Goal: Information Seeking & Learning: Learn about a topic

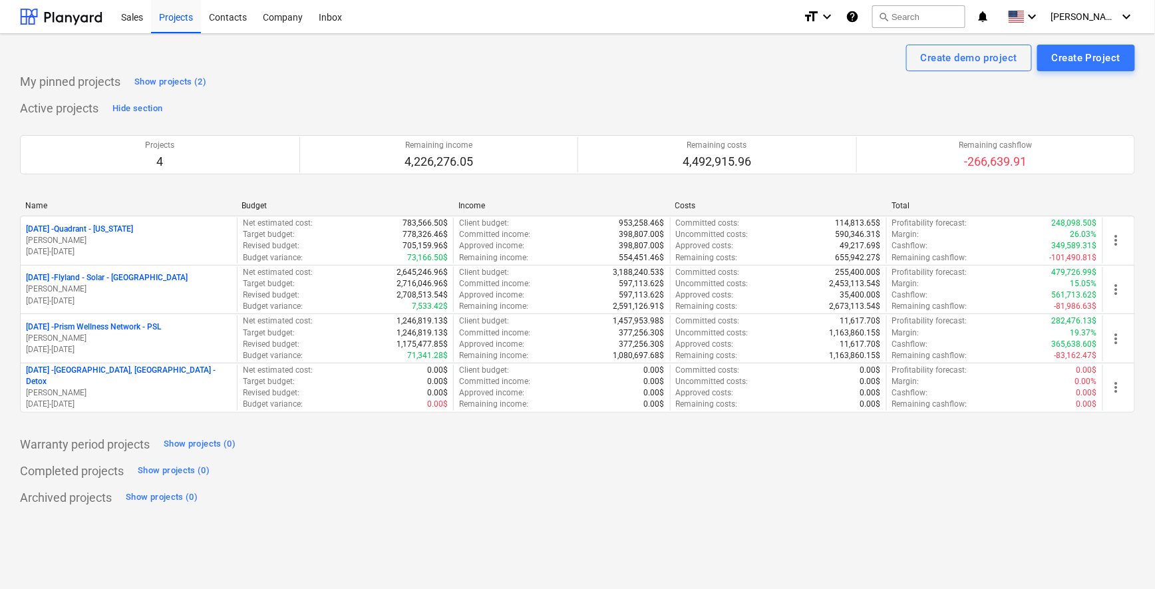
click at [528, 451] on div "Warranty period projects Show projects (0)" at bounding box center [577, 444] width 1115 height 21
click at [275, 16] on div "Company" at bounding box center [283, 16] width 56 height 34
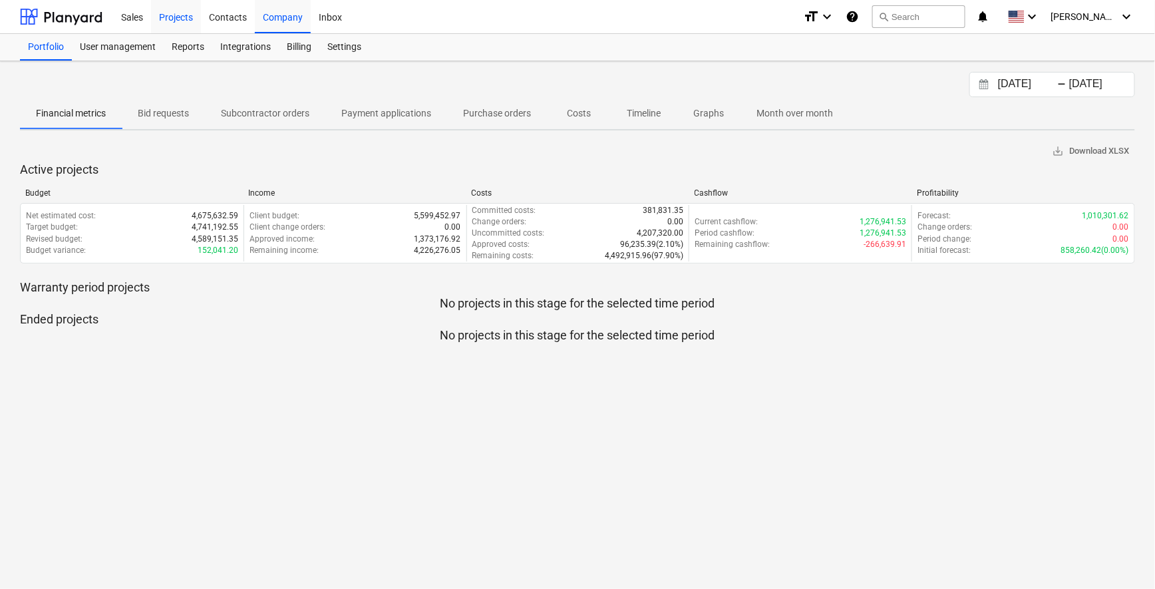
click at [172, 11] on div "Projects" at bounding box center [176, 16] width 50 height 34
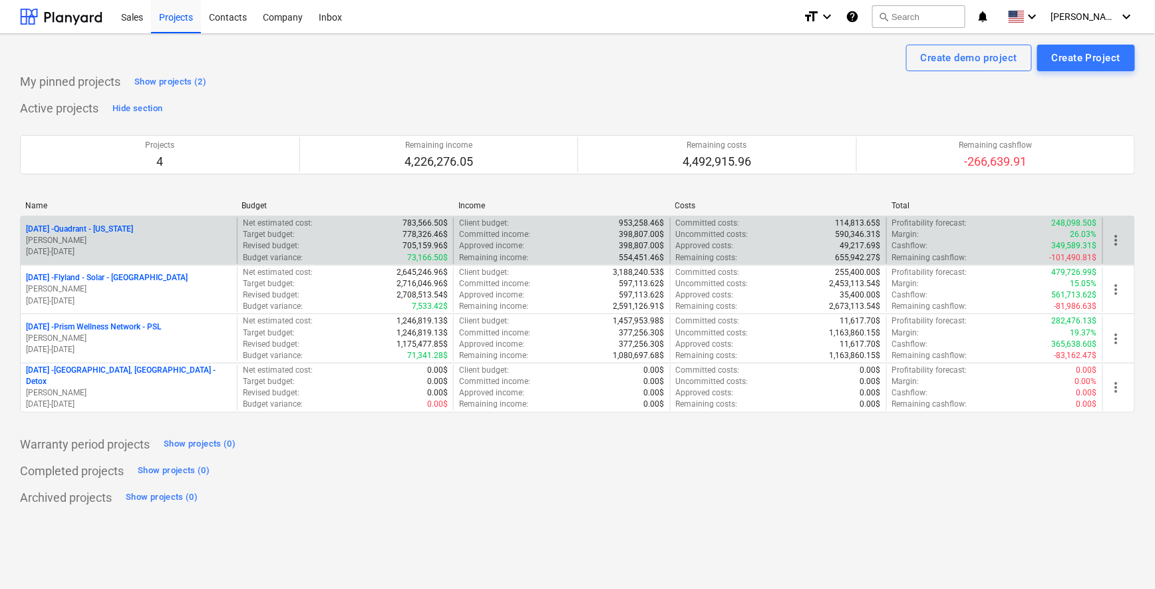
click at [107, 227] on p "[DATE] - Quadrant - [US_STATE]" at bounding box center [79, 229] width 107 height 11
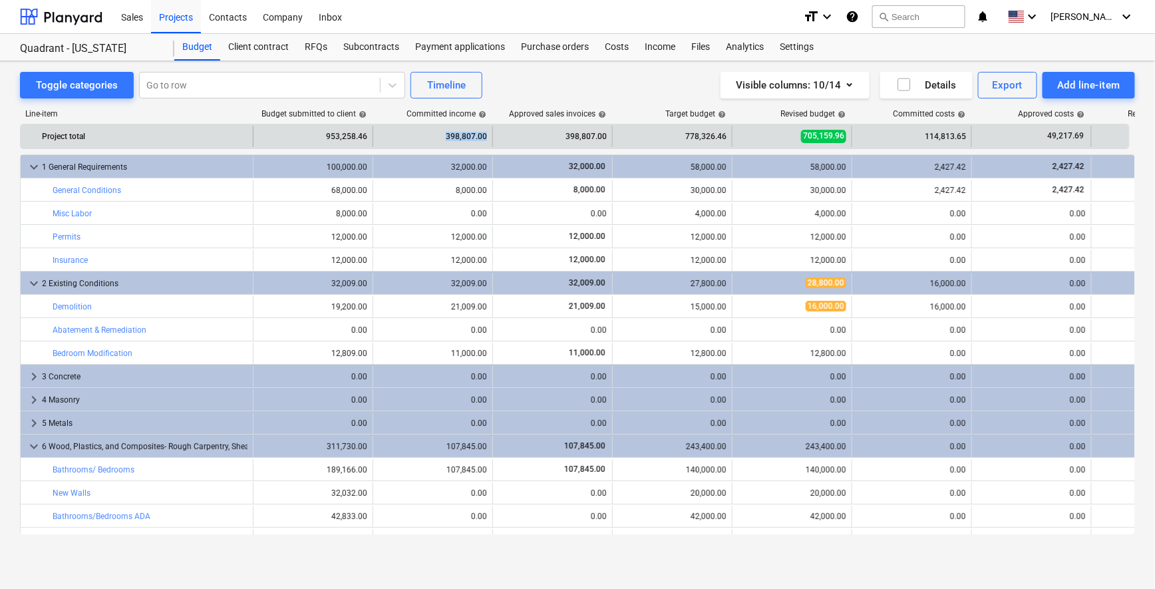
drag, startPoint x: 487, startPoint y: 135, endPoint x: 443, endPoint y: 136, distance: 43.9
click at [443, 136] on div "398,807.00" at bounding box center [433, 136] width 120 height 21
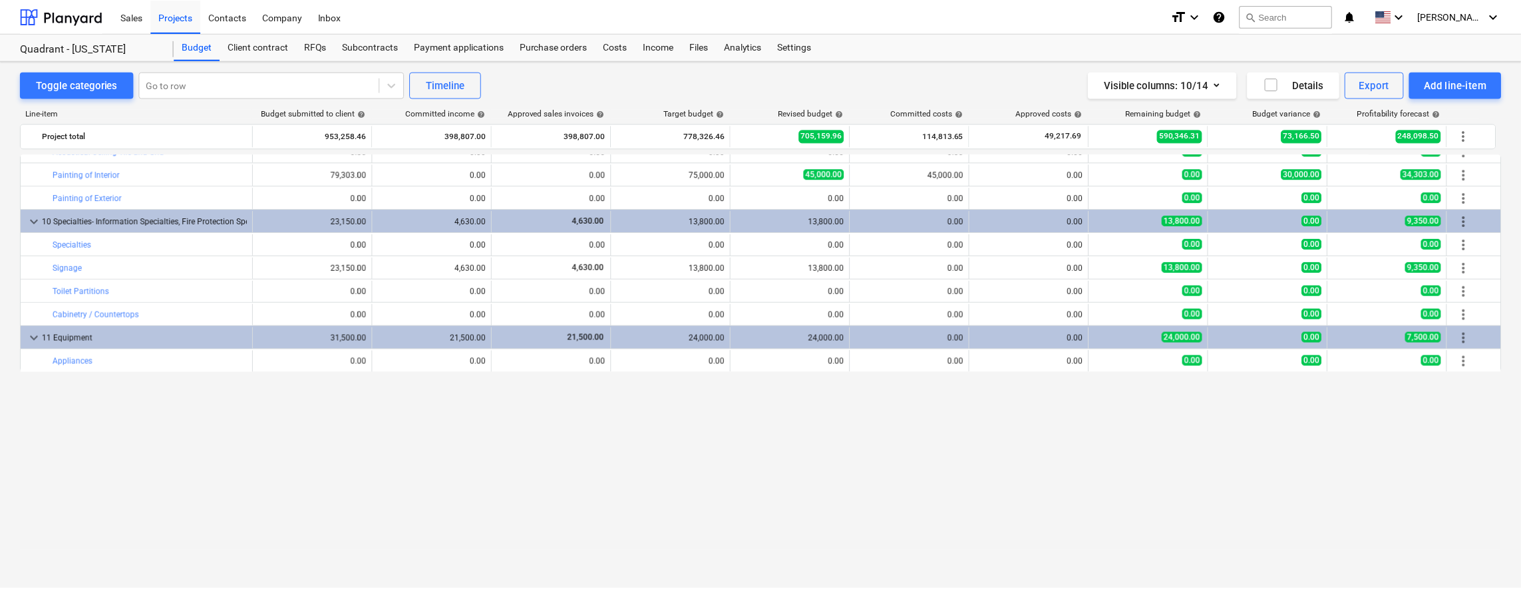
scroll to position [595, 0]
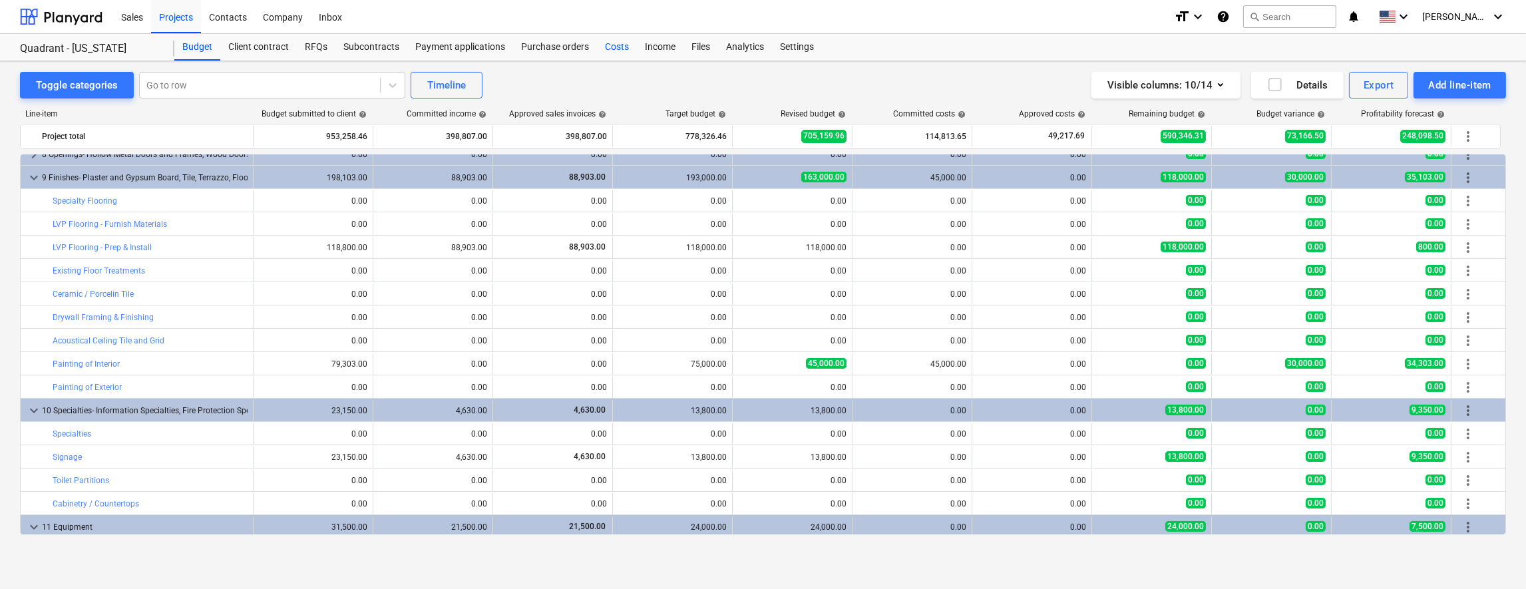
click at [615, 47] on div "Costs" at bounding box center [617, 47] width 40 height 27
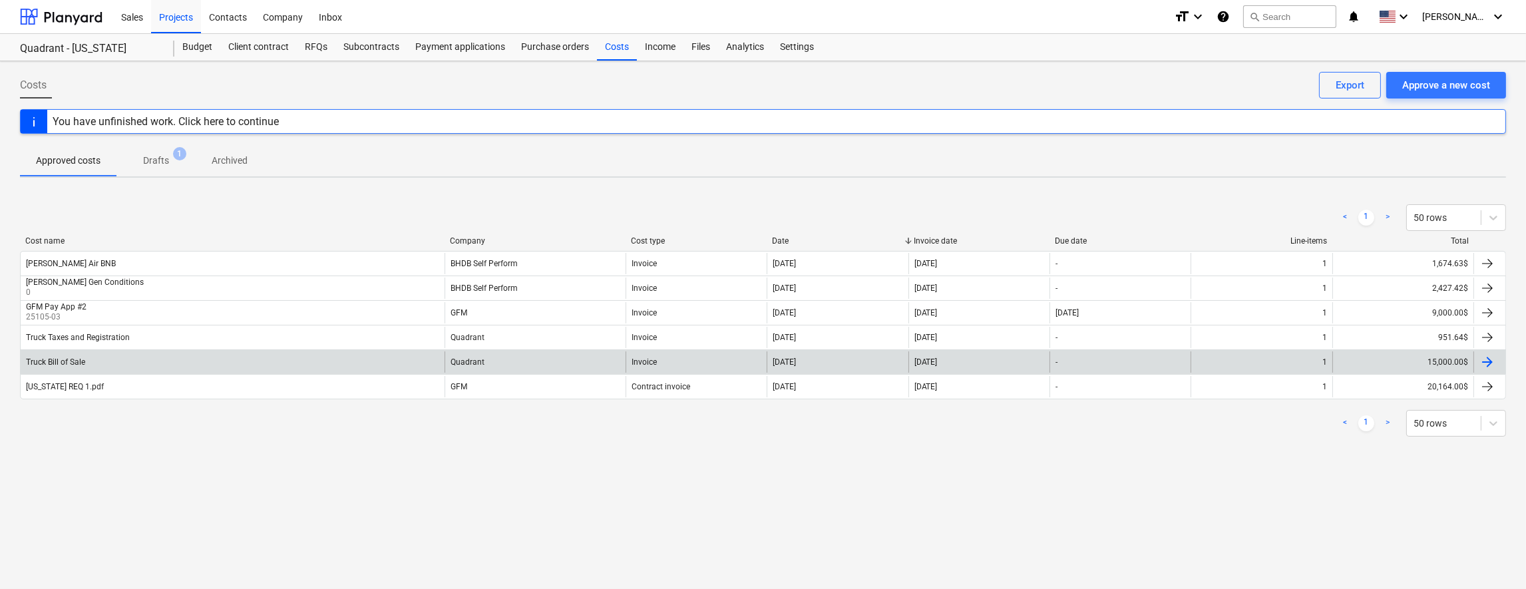
click at [71, 359] on div "Truck Bill of Sale" at bounding box center [55, 361] width 59 height 9
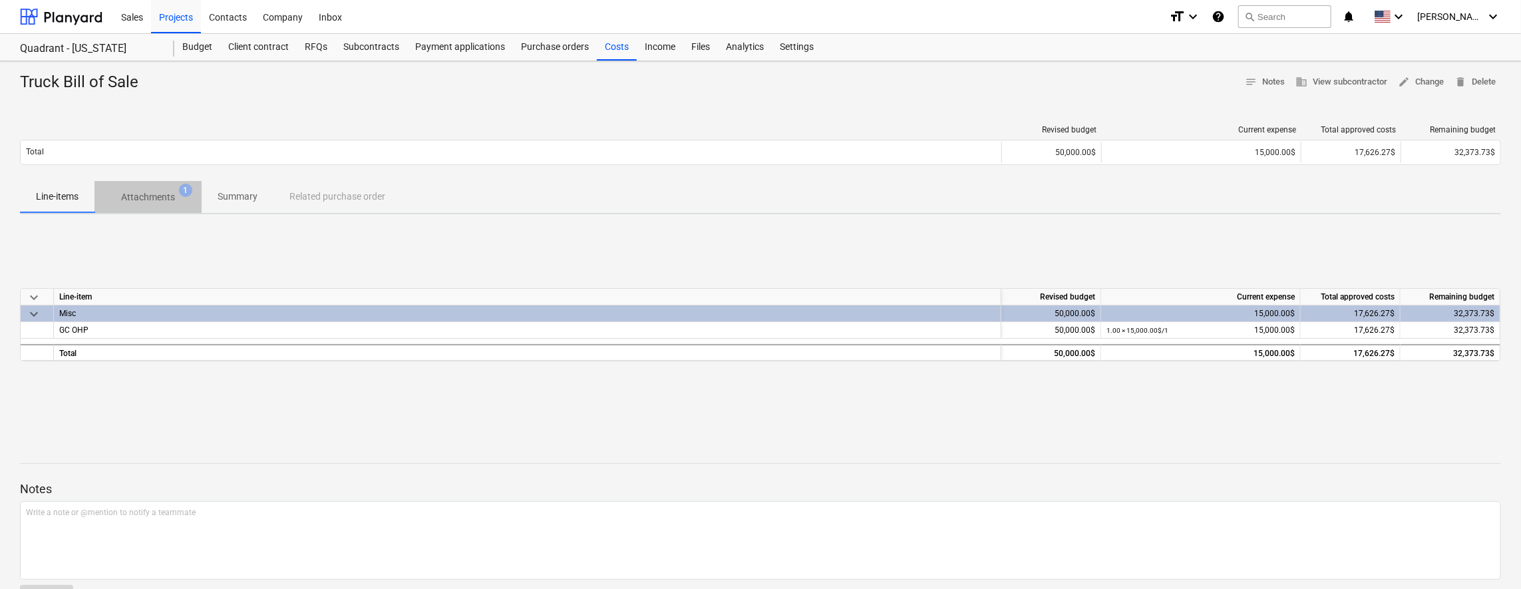
click at [148, 194] on p "Attachments" at bounding box center [148, 197] width 54 height 14
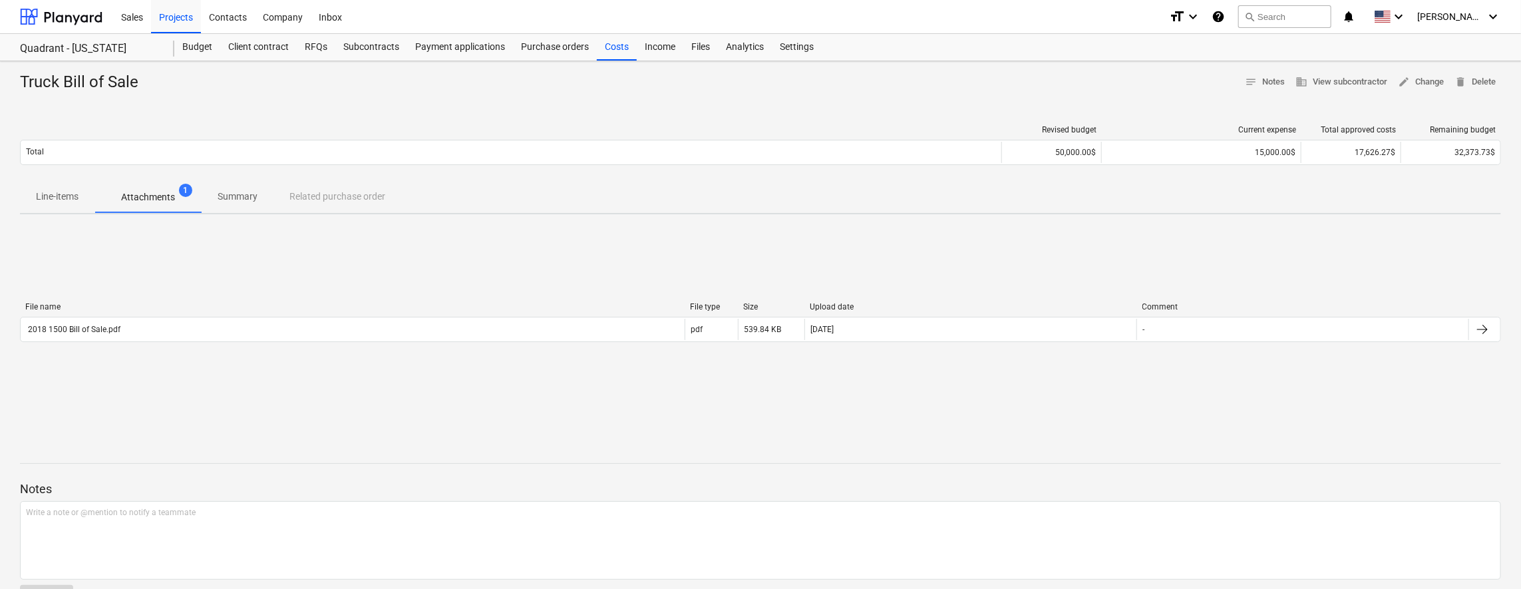
click at [56, 192] on p "Line-items" at bounding box center [57, 197] width 43 height 14
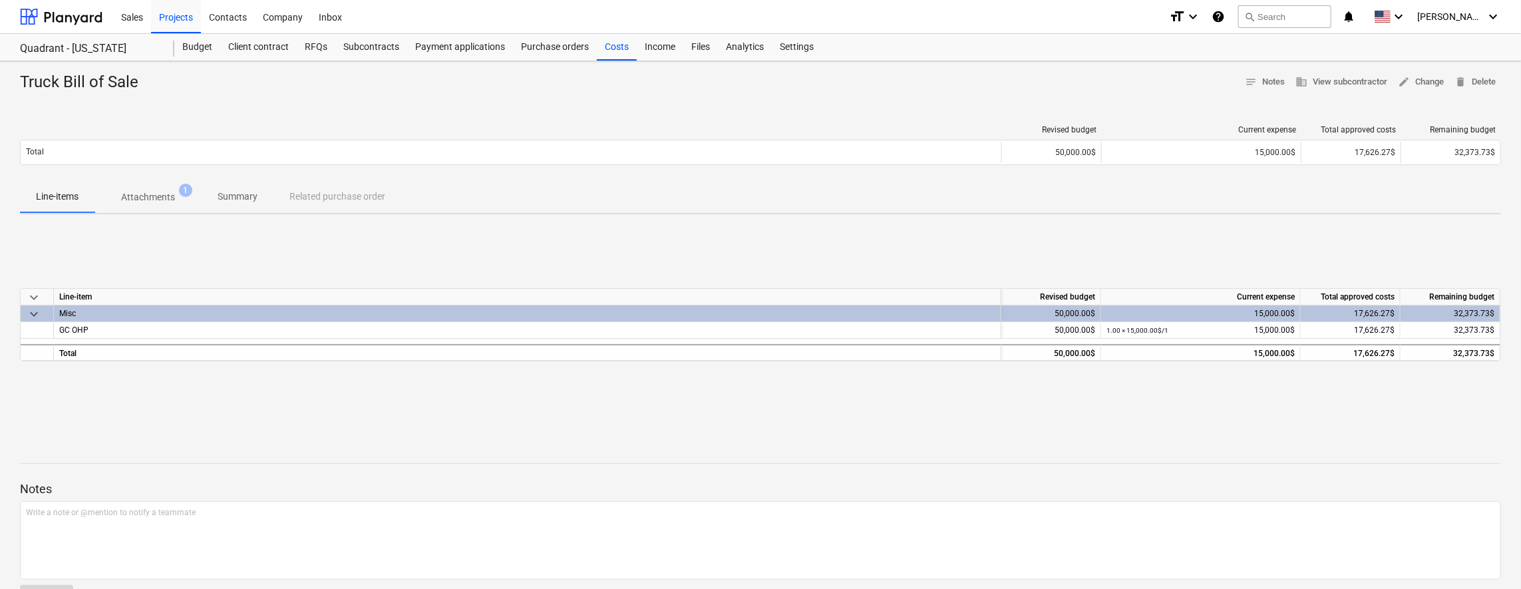
click at [43, 196] on p "Line-items" at bounding box center [57, 197] width 43 height 14
click at [146, 202] on p "Attachments" at bounding box center [148, 197] width 54 height 14
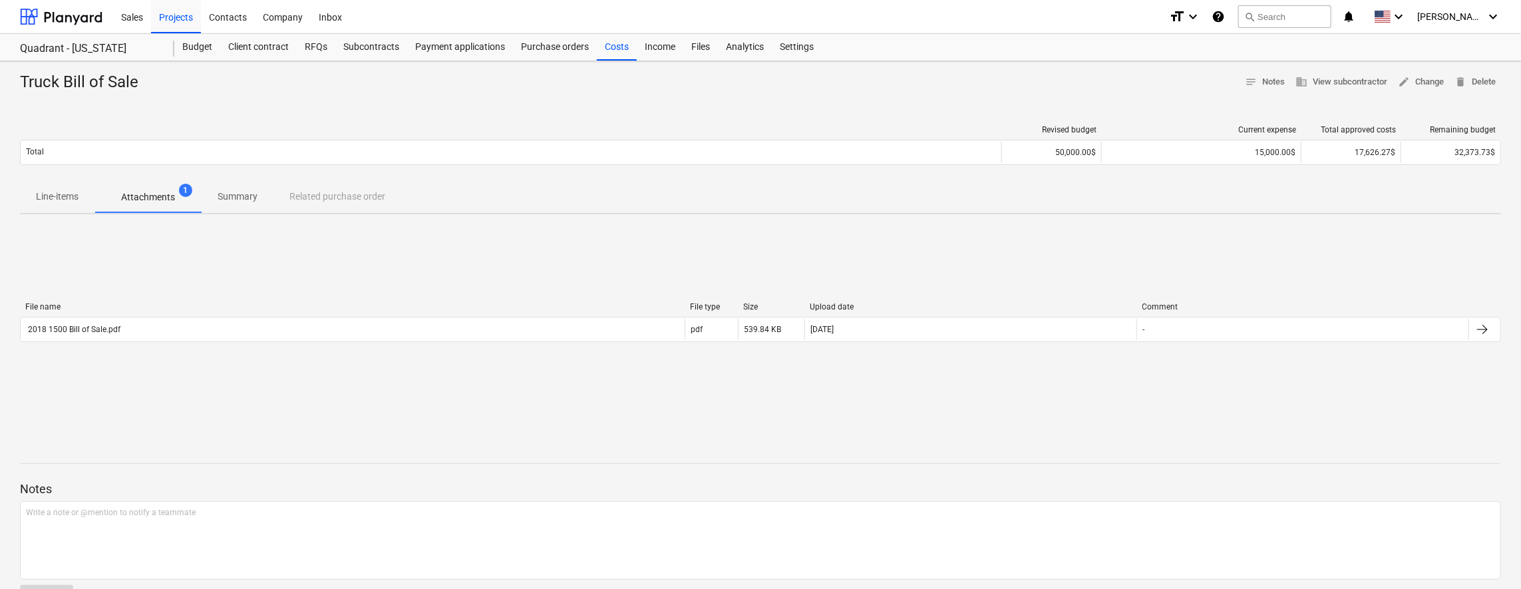
click at [59, 186] on span "Line-items" at bounding box center [57, 197] width 75 height 22
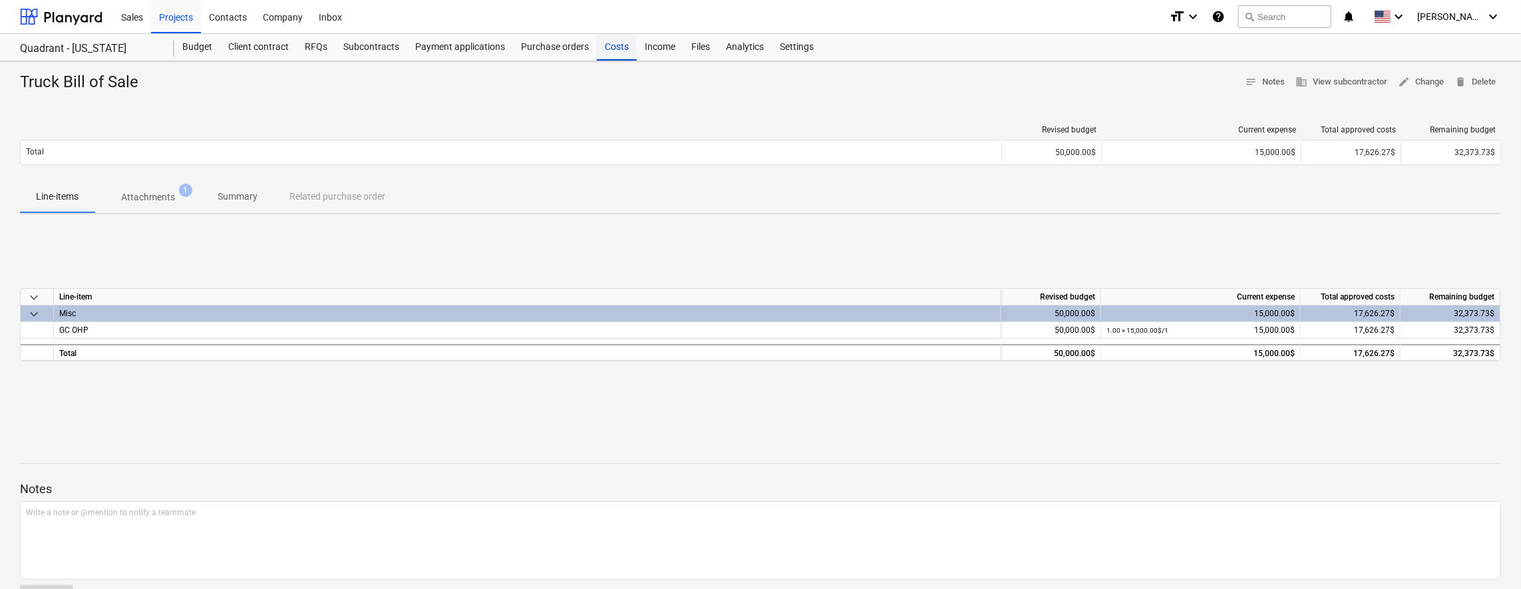
click at [620, 45] on div "Costs" at bounding box center [617, 47] width 40 height 27
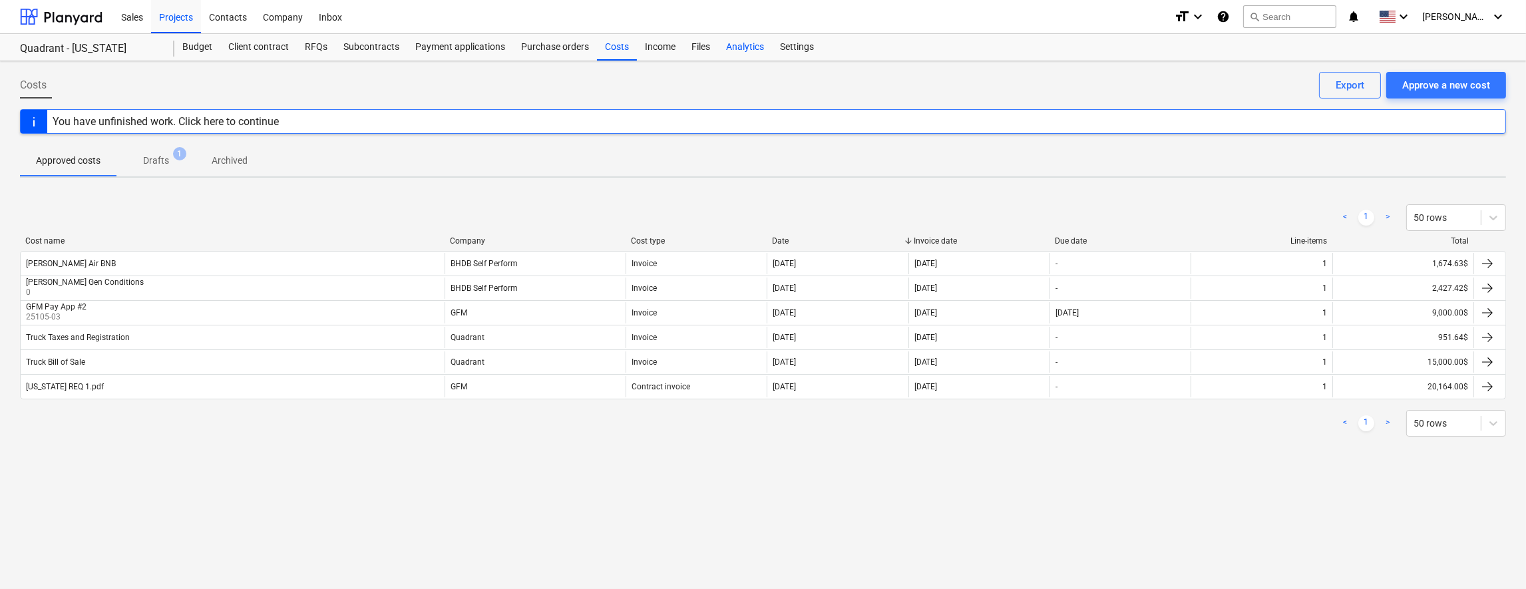
click at [750, 45] on div "Analytics" at bounding box center [745, 47] width 54 height 27
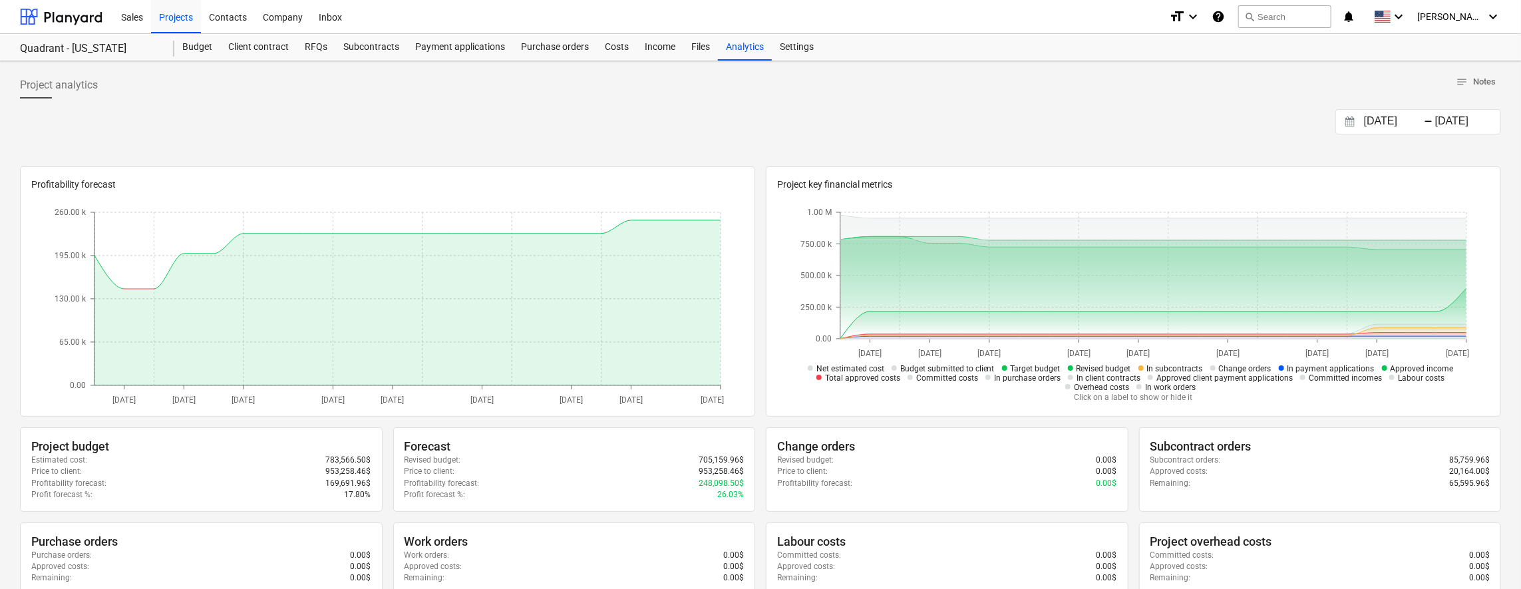
click at [637, 11] on div "Sales Projects Contacts Company Inbox" at bounding box center [635, 16] width 1045 height 33
